Goal: Register for event/course

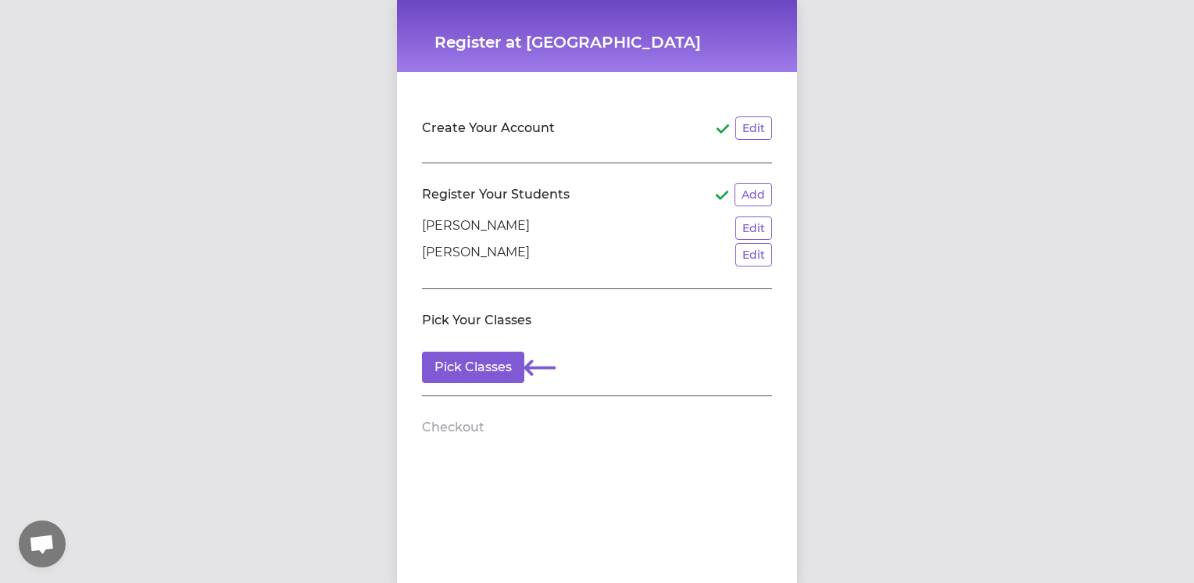
click at [479, 220] on p "[PERSON_NAME]" at bounding box center [476, 227] width 108 height 23
click at [479, 231] on p "[PERSON_NAME]" at bounding box center [476, 227] width 108 height 23
click at [475, 380] on button "Pick Classes" at bounding box center [473, 367] width 102 height 31
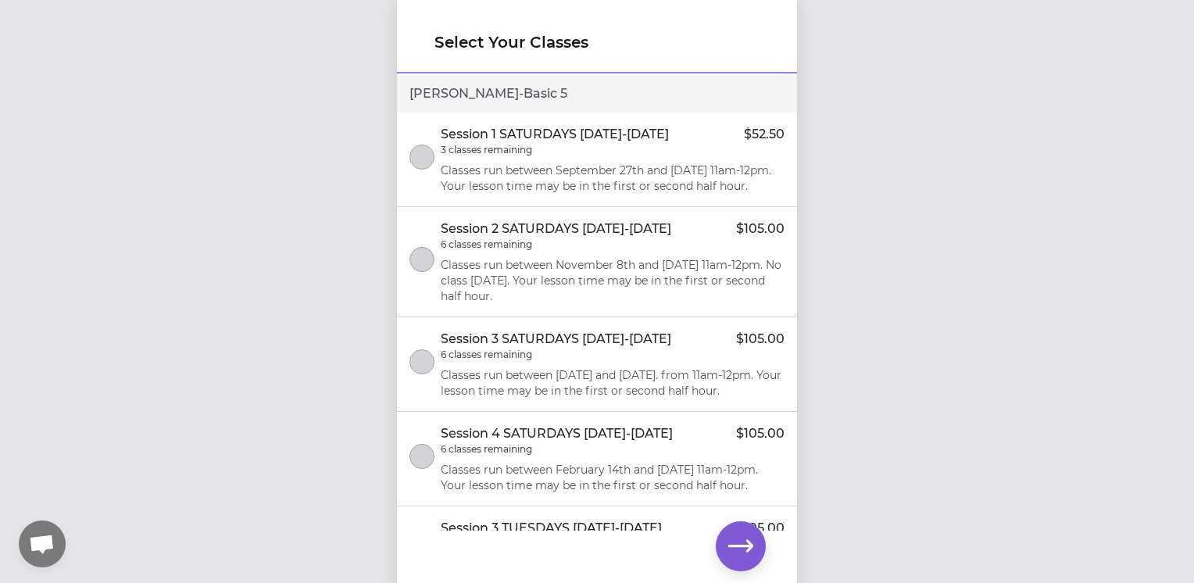
click at [421, 295] on li "Session 2 SATURDAYS [DATE]-[DATE] $105.00 6 classes remaining Classes run betwe…" at bounding box center [597, 262] width 400 height 110
click at [731, 545] on icon "button" at bounding box center [740, 546] width 25 height 12
click at [741, 556] on icon "button" at bounding box center [740, 546] width 25 height 25
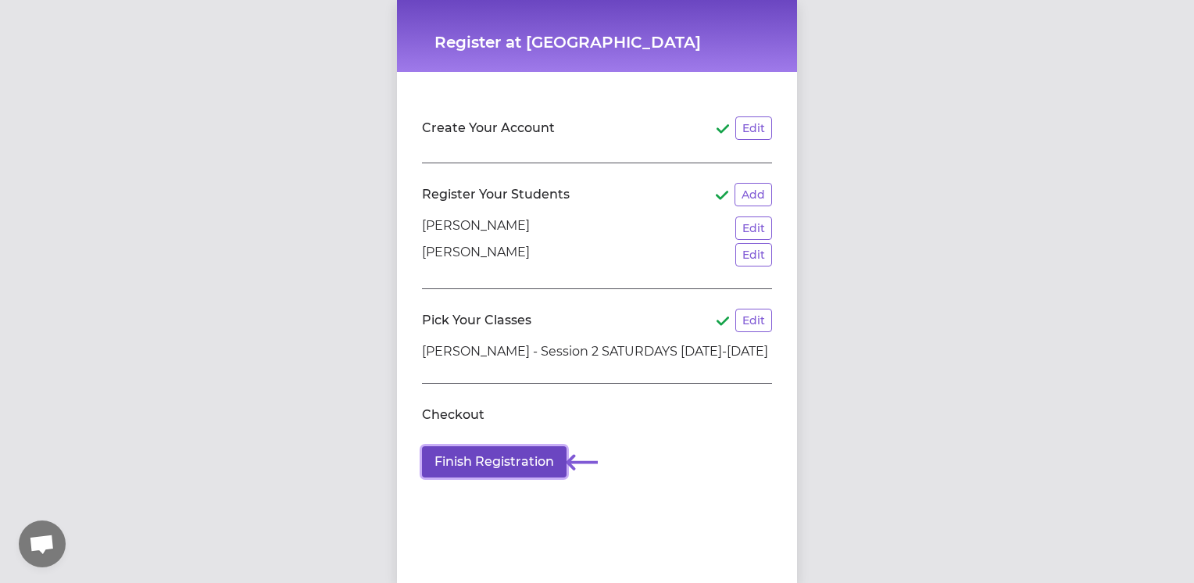
click at [447, 460] on button "Finish Registration" at bounding box center [494, 461] width 145 height 31
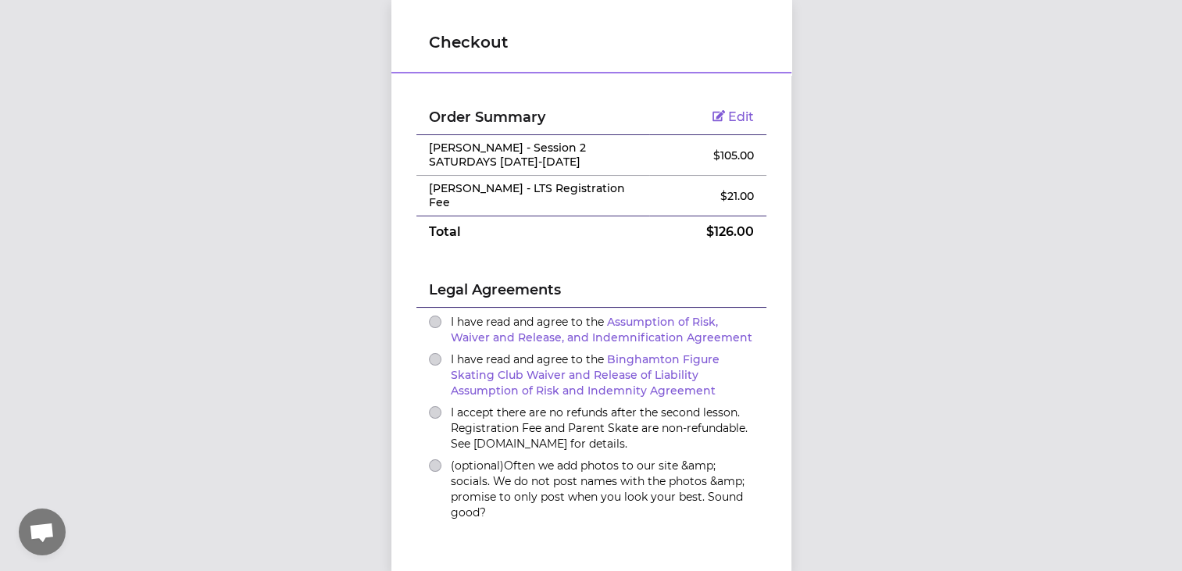
scroll to position [140, 0]
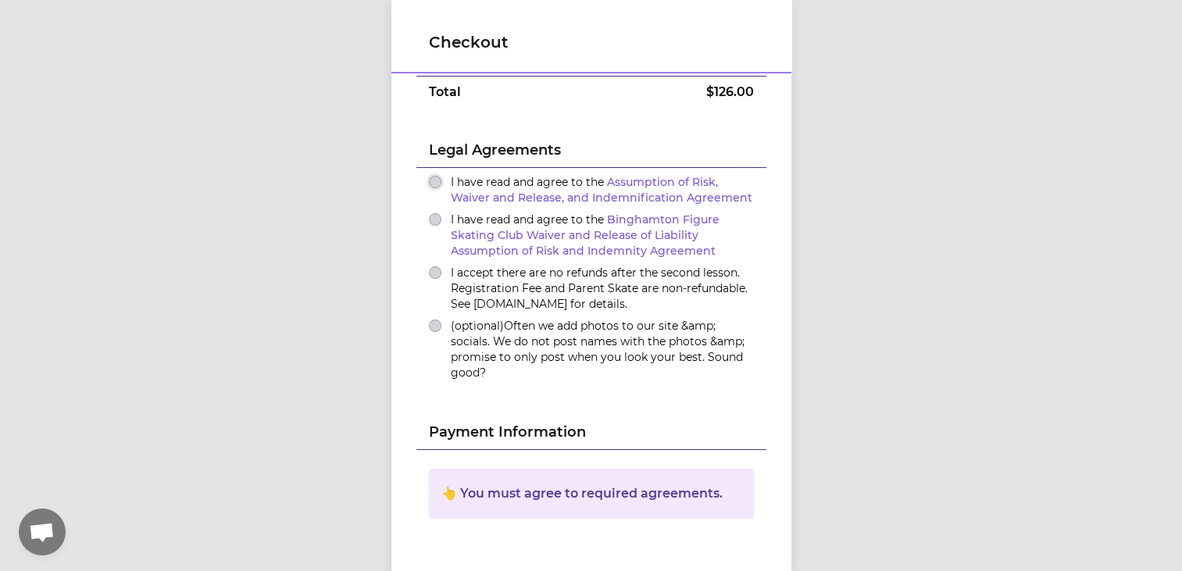
click at [433, 176] on button "I have read and agree to the Assumption of Risk, Waiver and Release, and Indemn…" at bounding box center [435, 182] width 13 height 13
click at [431, 217] on div "I have read and agree to the Binghamton Figure Skating Club Waiver and Release …" at bounding box center [591, 235] width 325 height 47
click at [429, 213] on button "I have read and agree to the Binghamton Figure Skating Club Waiver and Release …" at bounding box center [435, 219] width 13 height 13
click at [430, 272] on div "I accept there are no refunds after the second lesson. Registration Fee and Par…" at bounding box center [591, 288] width 325 height 47
click at [429, 266] on button "I accept there are no refunds after the second lesson. Registration Fee and Par…" at bounding box center [435, 272] width 13 height 13
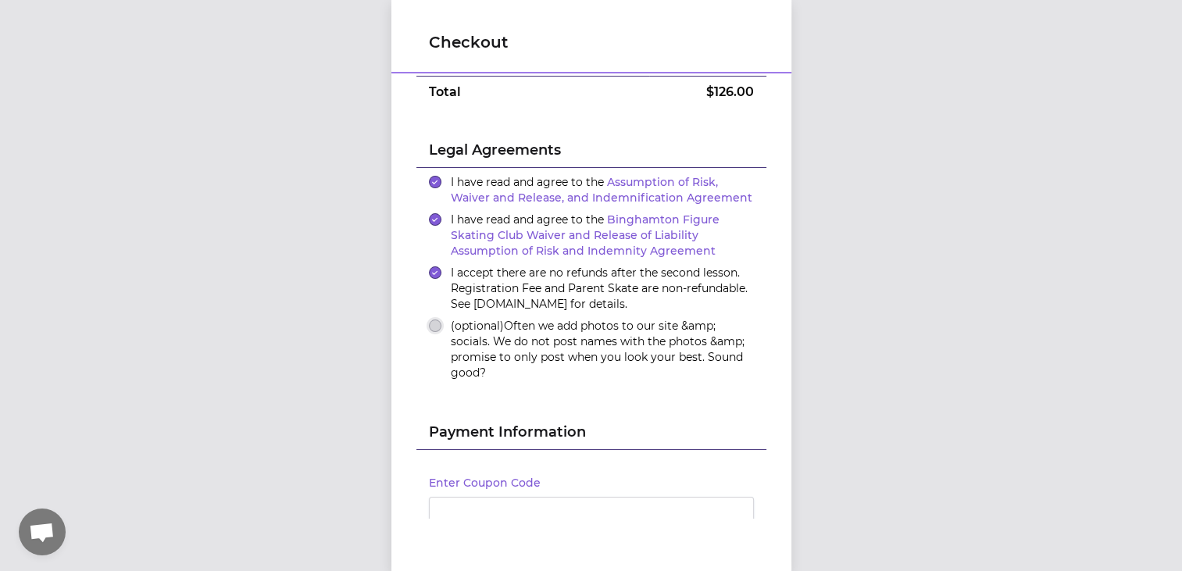
click at [429, 320] on button "(optional) Often we add photos to our site &amp; socials. We do not post names …" at bounding box center [435, 326] width 13 height 13
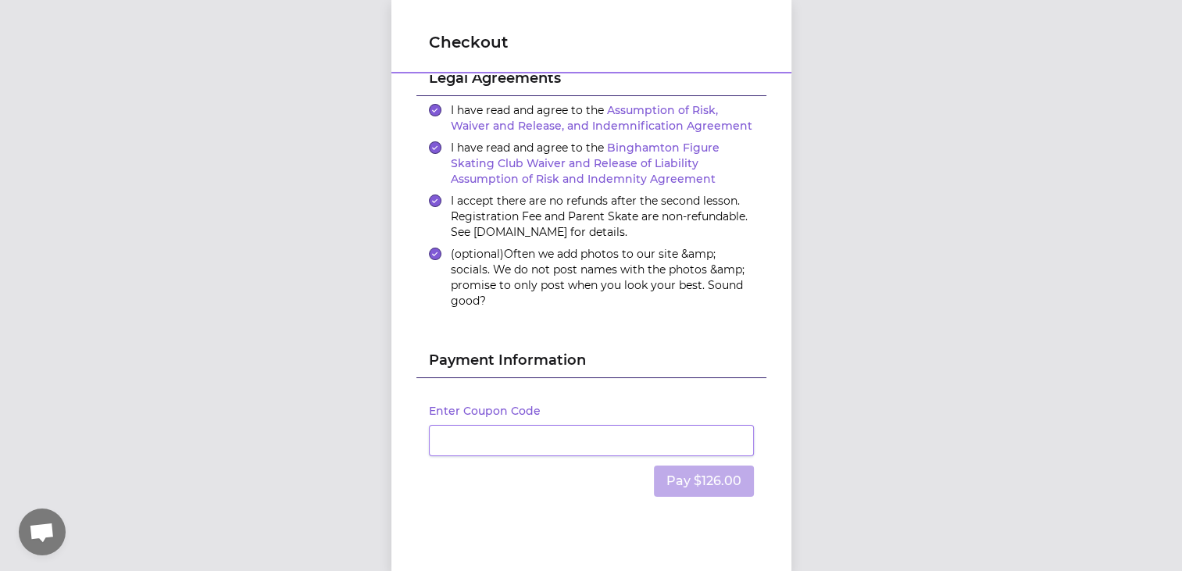
scroll to position [222, 0]
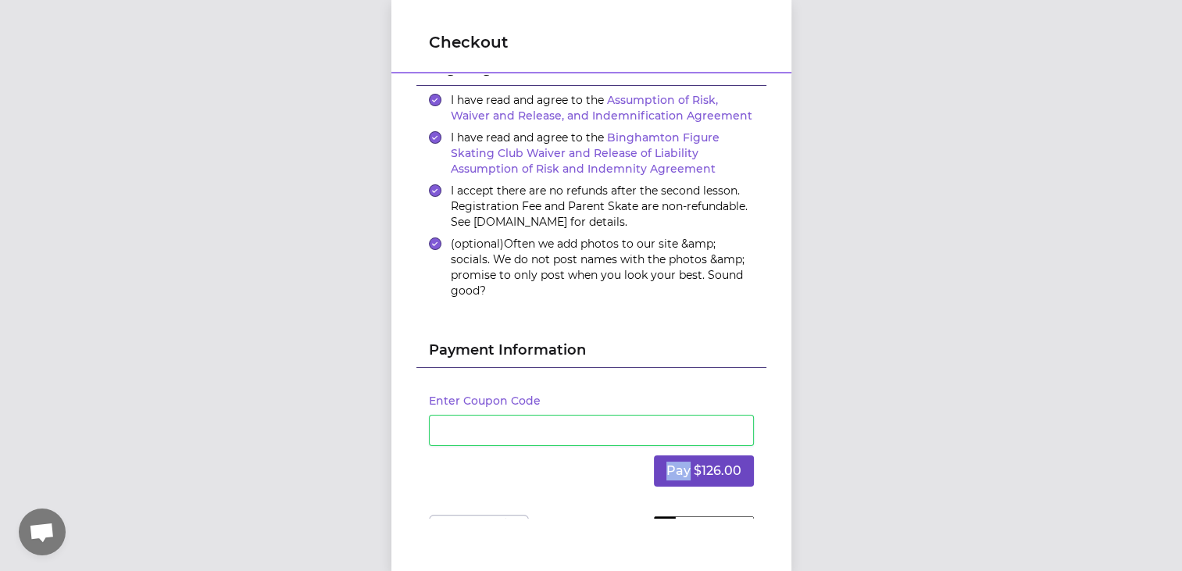
drag, startPoint x: 579, startPoint y: 494, endPoint x: 685, endPoint y: 460, distance: 110.7
click at [685, 460] on div "Enter Coupon Code Pay $126.00" at bounding box center [592, 441] width 350 height 147
click at [685, 460] on button "Pay $126.00" at bounding box center [704, 471] width 100 height 31
